Goal: Find specific page/section: Find specific page/section

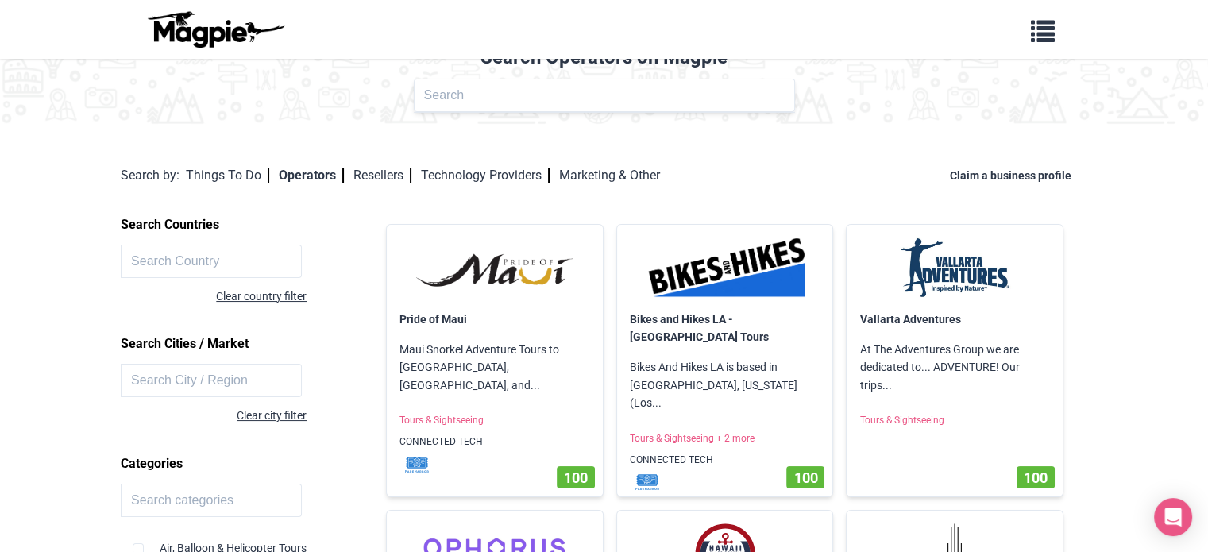
scroll to position [46, 0]
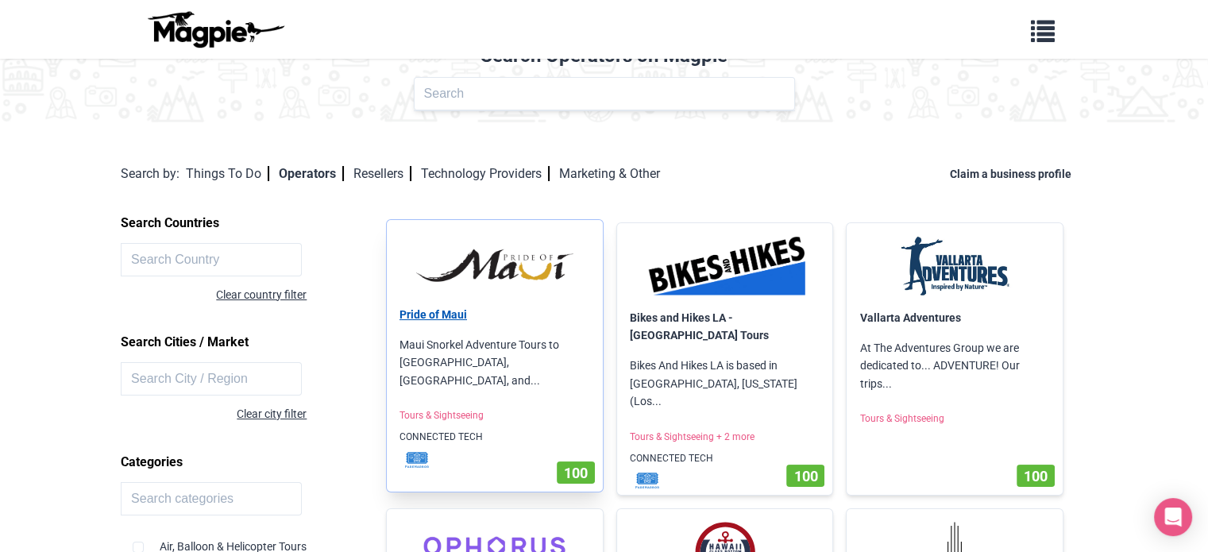
click at [443, 311] on link "Pride of Maui" at bounding box center [432, 314] width 67 height 13
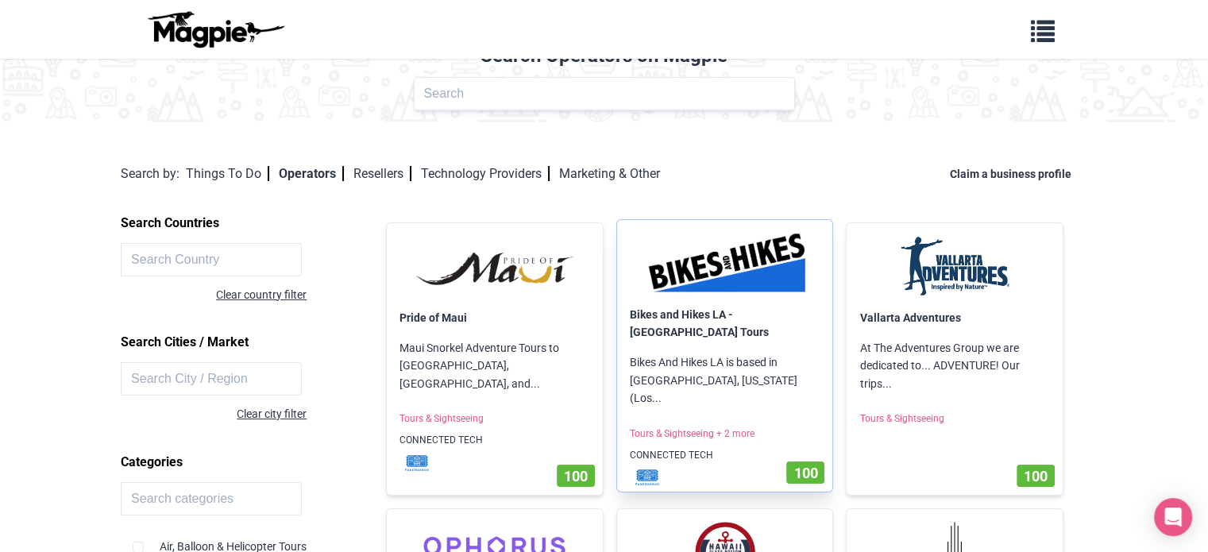
scroll to position [0, 0]
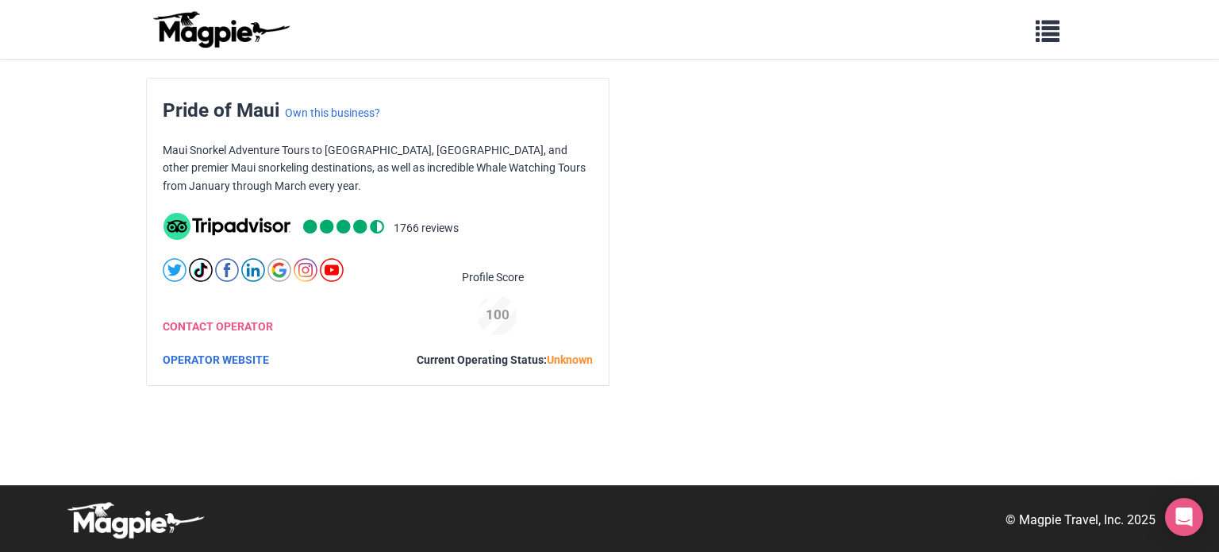
click at [345, 152] on p "Maui Snorkel Adventure Tours to Molokini Crater, Turtle Town, and other premier…" at bounding box center [378, 167] width 430 height 53
